Goal: Transaction & Acquisition: Download file/media

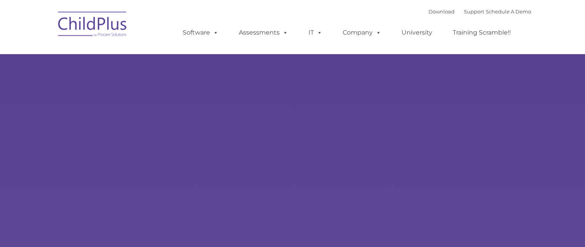
type input ""
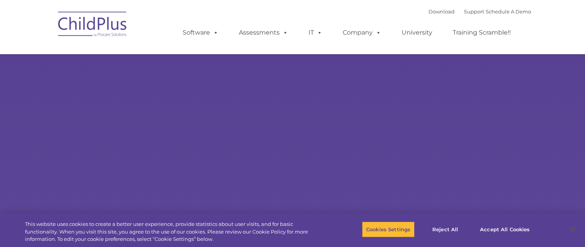
select select "MEDIUM"
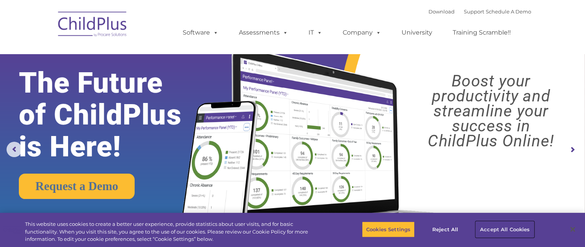
click at [516, 231] on button "Accept All Cookies" at bounding box center [505, 230] width 58 height 16
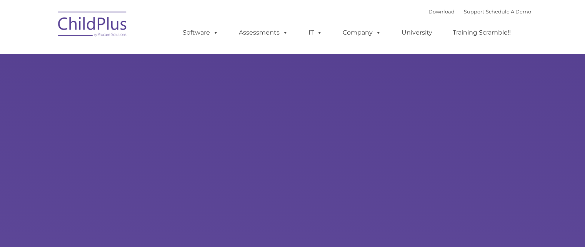
type input ""
select select "MEDIUM"
type input ""
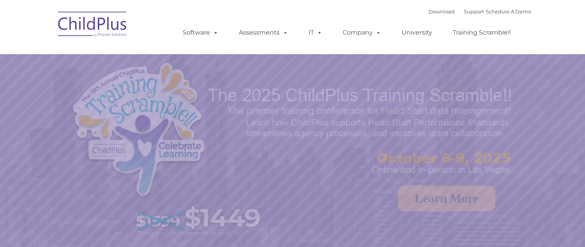
select select "MEDIUM"
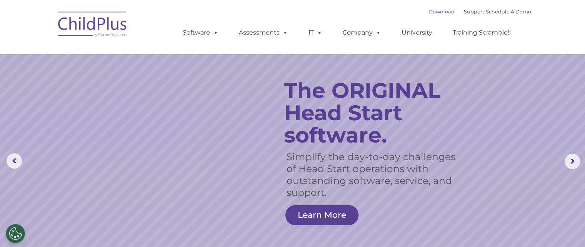
click at [430, 12] on link "Download" at bounding box center [442, 11] width 26 height 6
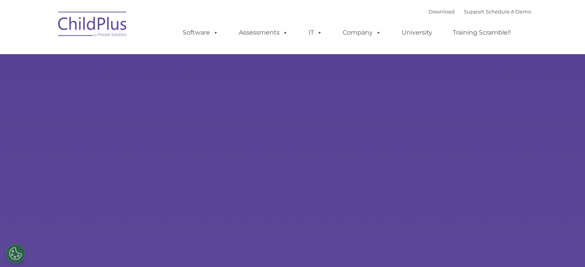
select select "MEDIUM"
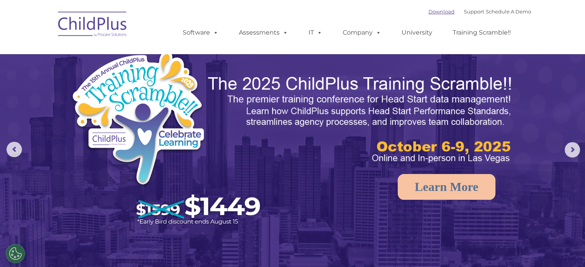
click at [437, 12] on link "Download" at bounding box center [442, 11] width 26 height 6
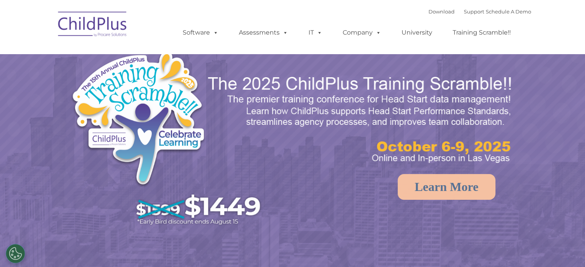
select select "MEDIUM"
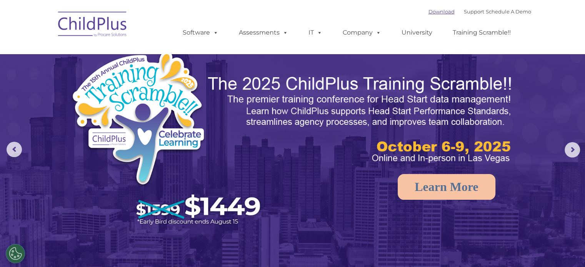
click at [429, 10] on link "Download" at bounding box center [442, 11] width 26 height 6
